Goal: Task Accomplishment & Management: Complete application form

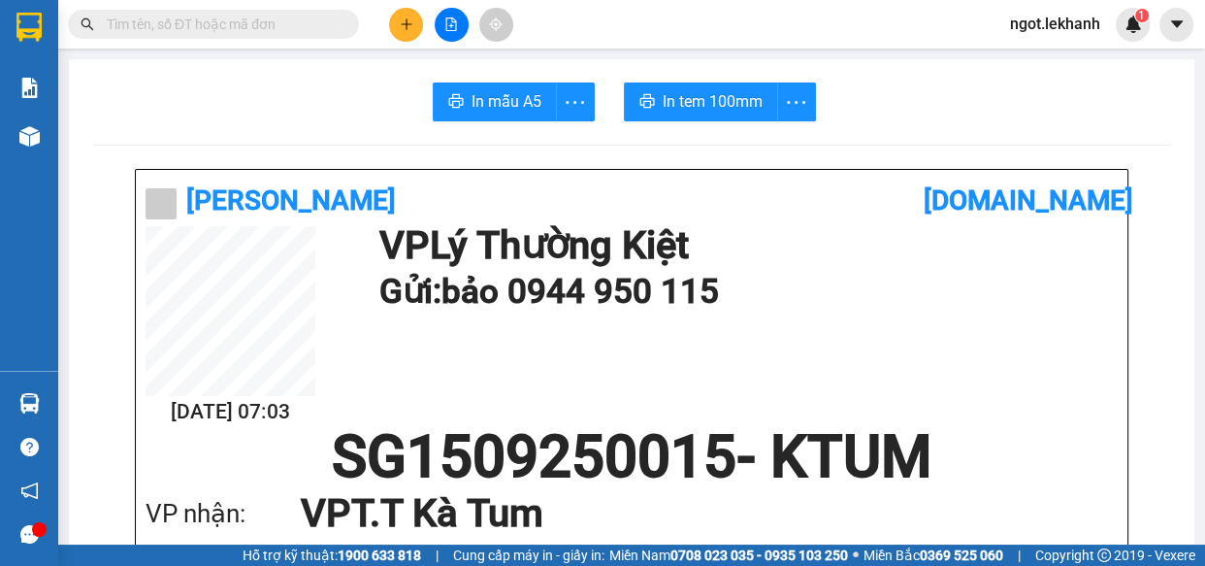
click at [400, 21] on icon "plus" at bounding box center [407, 24] width 14 height 14
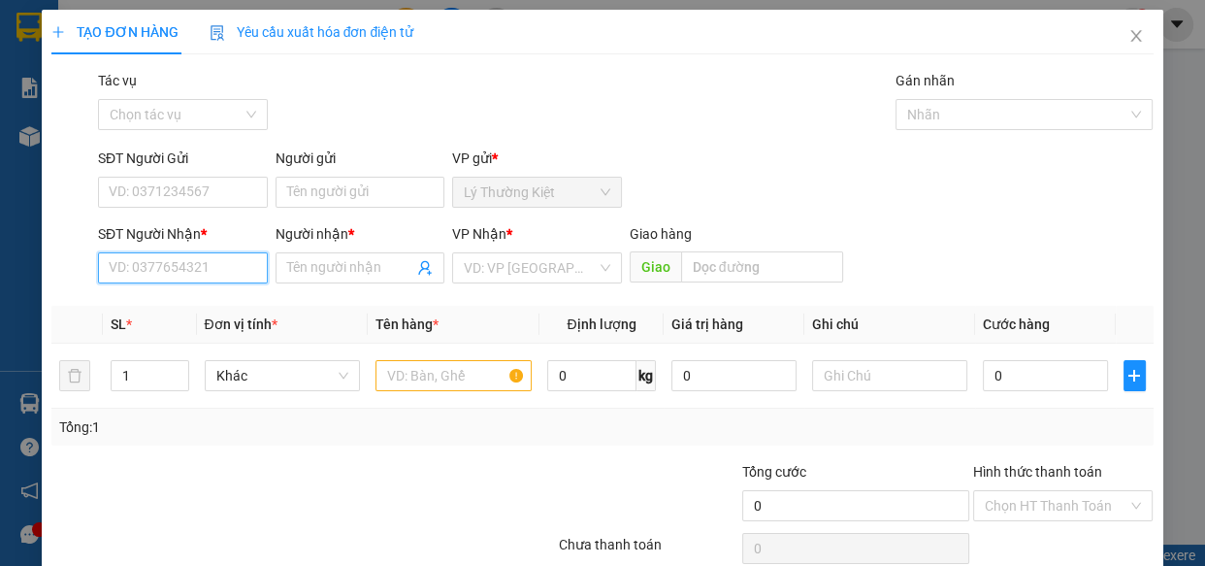
click at [162, 266] on input "SĐT Người Nhận *" at bounding box center [183, 267] width 170 height 31
type input "0988369792"
click at [170, 312] on div "0988369792 - Lực" at bounding box center [181, 306] width 145 height 21
type input "Lực"
type input "50.000"
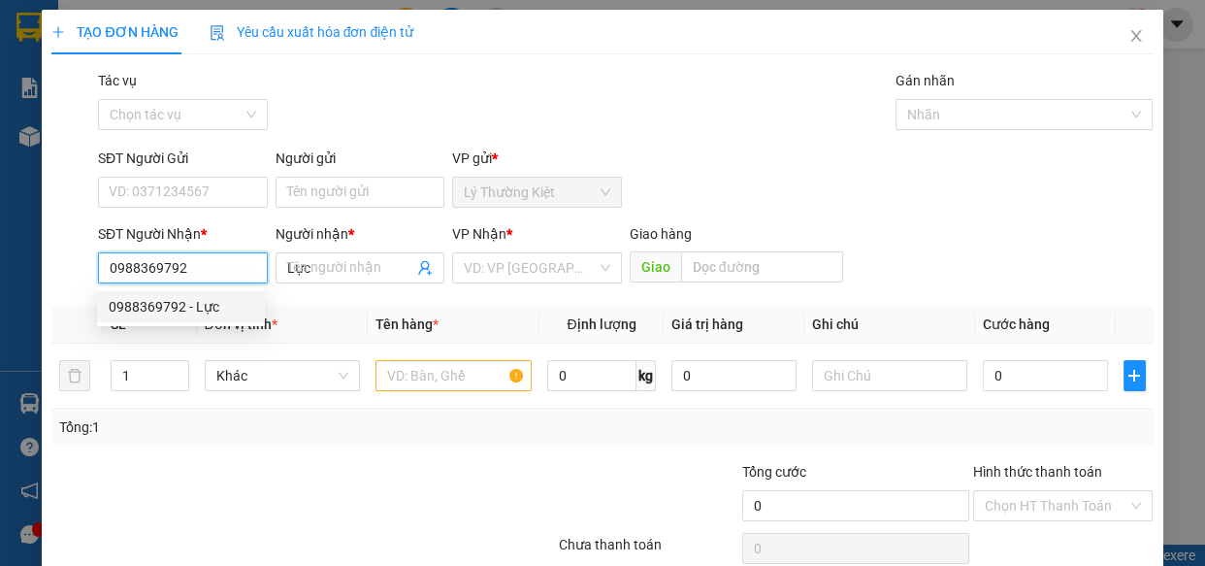
type input "50.000"
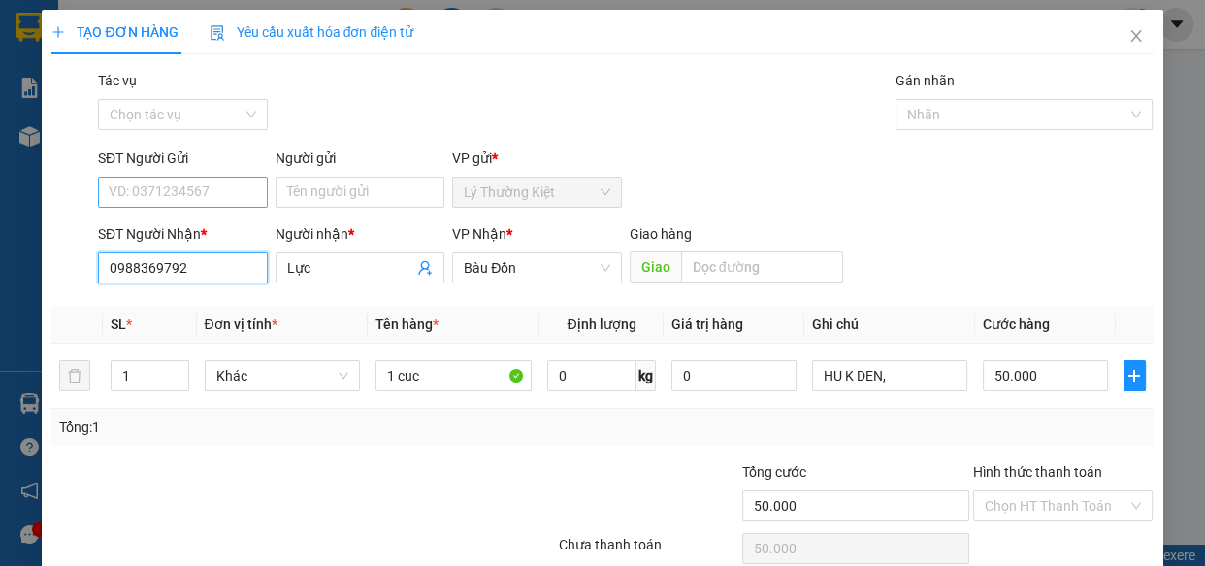
type input "0988369792"
click at [189, 194] on input "SĐT Người Gửi" at bounding box center [183, 192] width 170 height 31
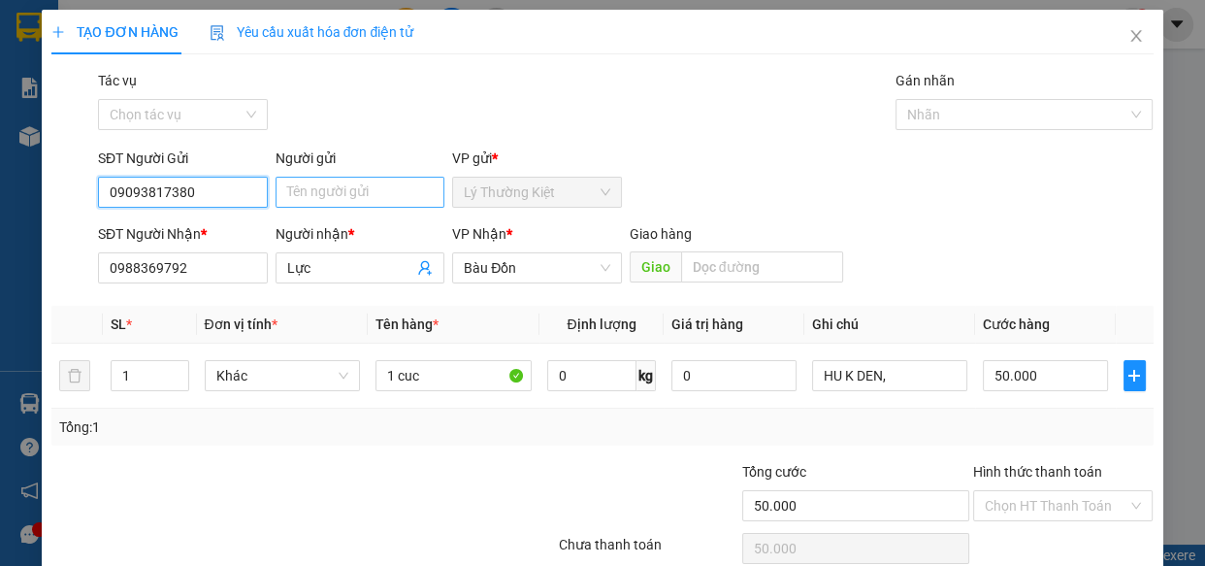
type input "09093817380"
click at [396, 194] on input "Người gửi" at bounding box center [360, 192] width 170 height 31
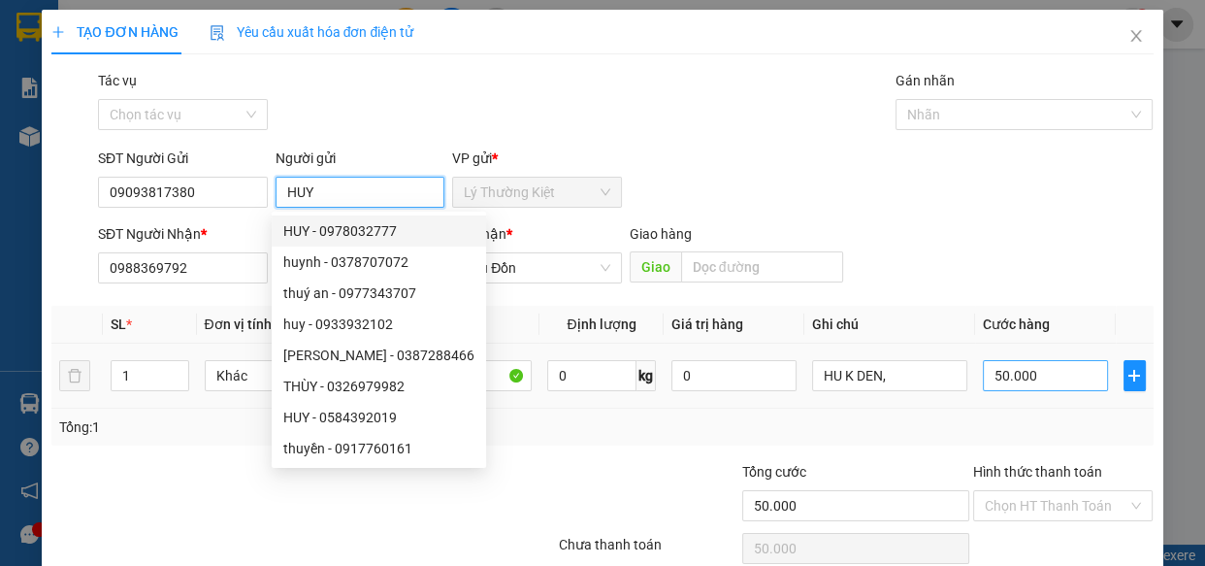
type input "HUY"
click at [1019, 387] on input "50.000" at bounding box center [1045, 375] width 125 height 31
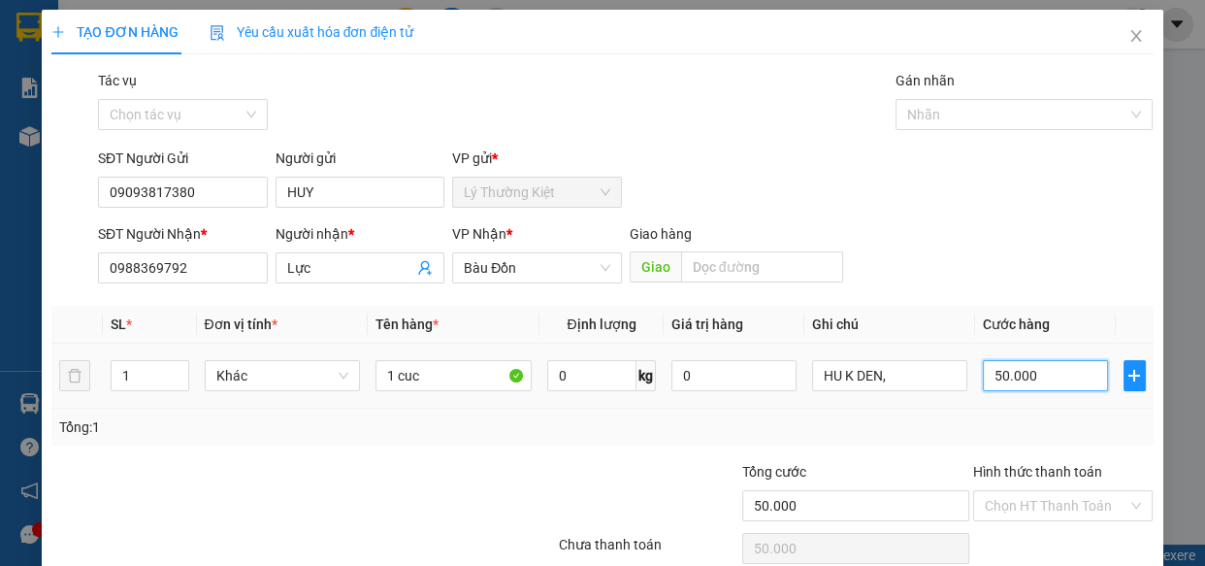
type input "3"
type input "30"
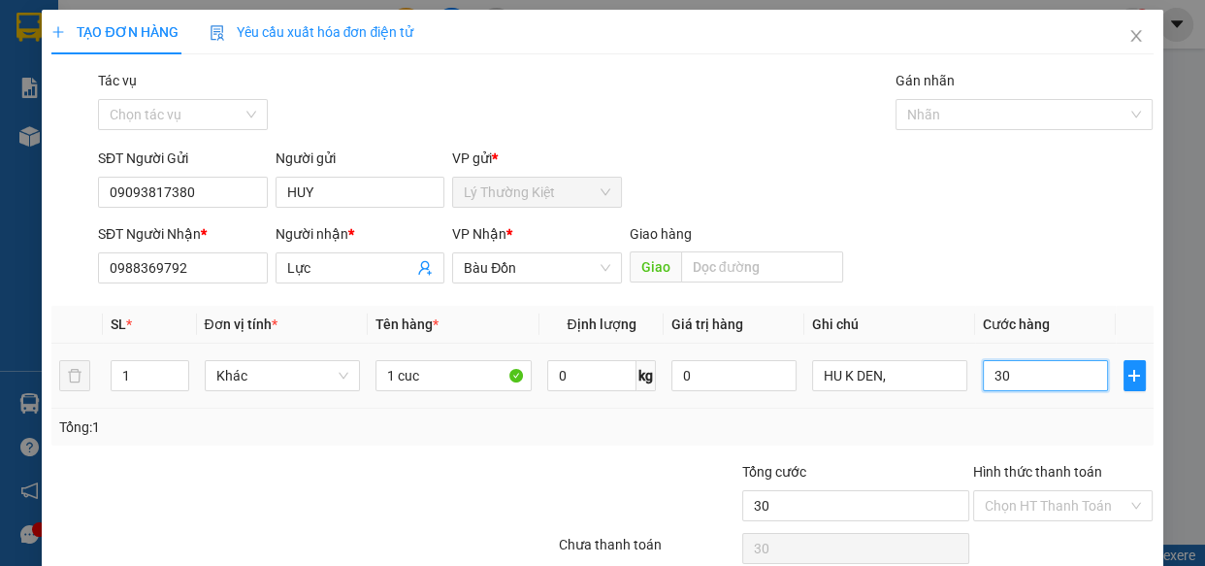
scroll to position [84, 0]
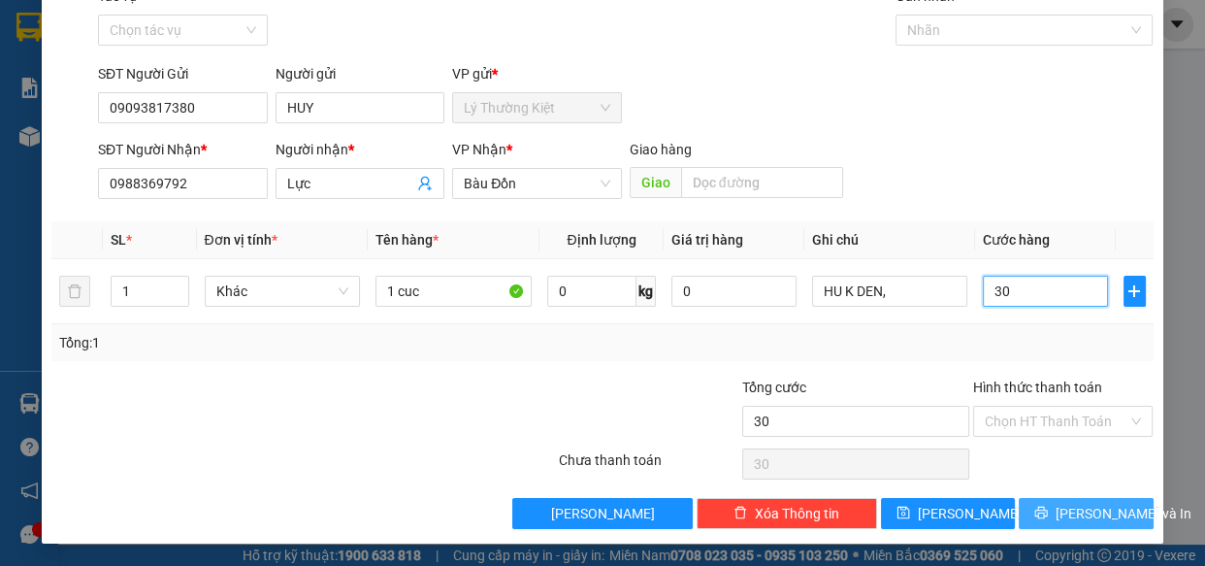
type input "30"
type input "30.000"
click at [1083, 513] on span "[PERSON_NAME] và In" at bounding box center [1123, 512] width 136 height 21
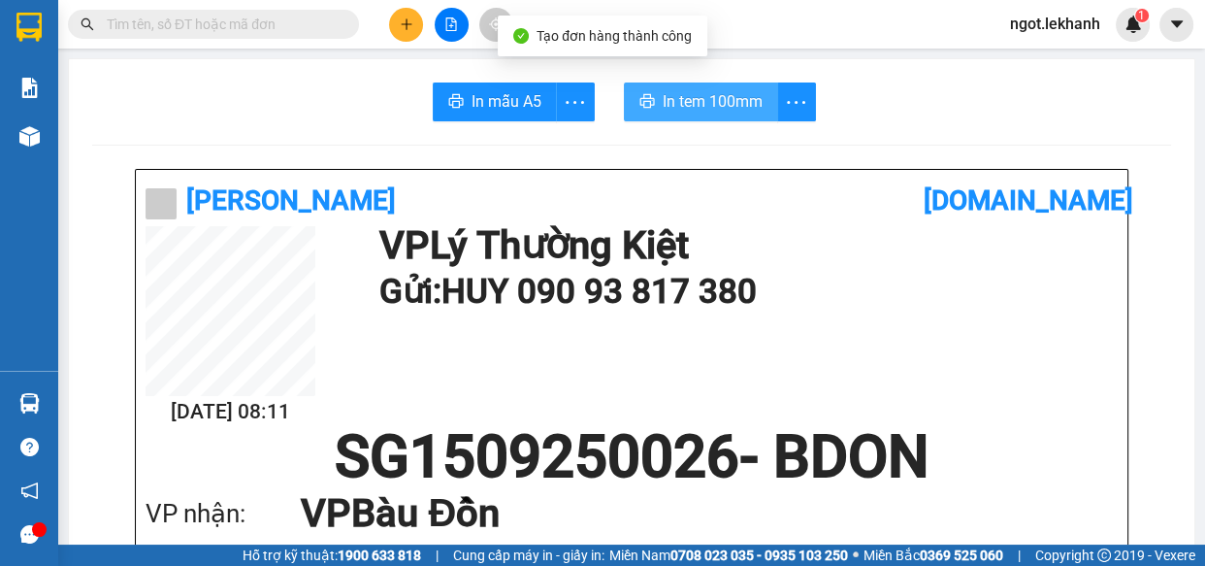
click at [718, 106] on span "In tem 100mm" at bounding box center [713, 101] width 100 height 24
